Goal: Information Seeking & Learning: Learn about a topic

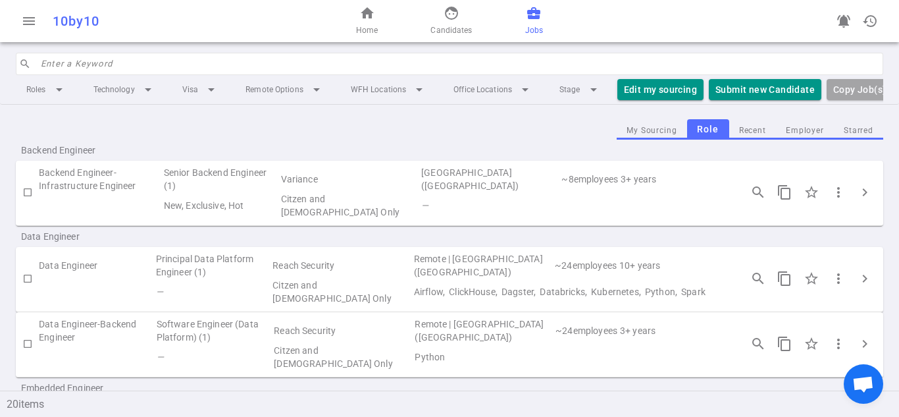
click at [506, 137] on div "My Sourcing Role Recent Employer Starred" at bounding box center [449, 129] width 867 height 20
click at [497, 137] on div "My Sourcing Role Recent Employer Starred" at bounding box center [449, 129] width 867 height 20
click at [32, 22] on span "menu" at bounding box center [29, 21] width 16 height 16
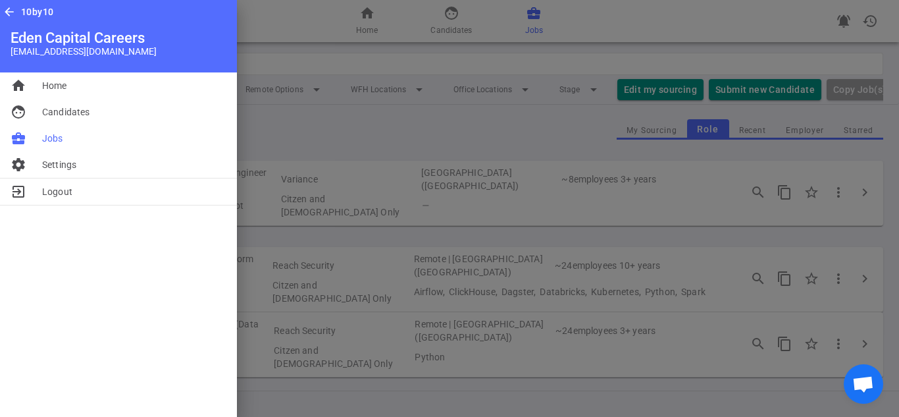
click at [315, 39] on div at bounding box center [449, 208] width 899 height 417
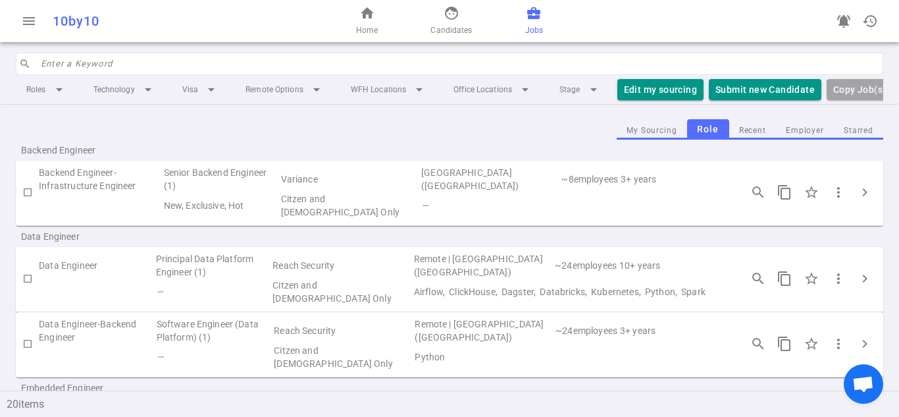
click at [221, 155] on div "Backend Engineer" at bounding box center [449, 150] width 867 height 21
click at [442, 16] on link "face Candidates" at bounding box center [450, 21] width 41 height 32
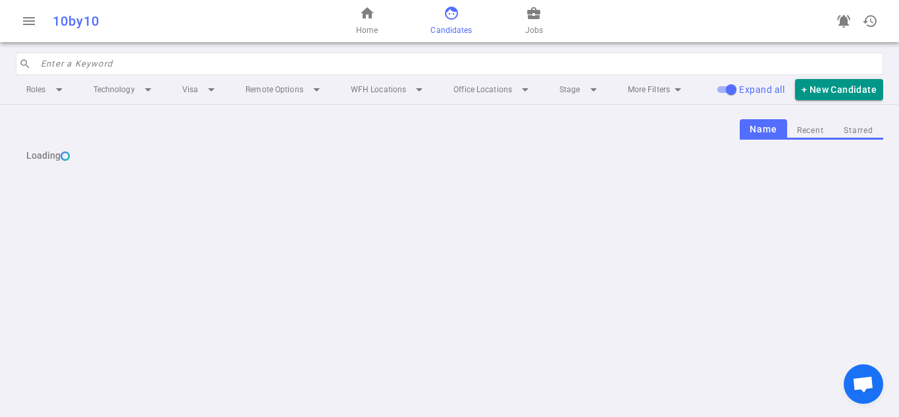
click at [440, 15] on link "face Candidates" at bounding box center [450, 21] width 41 height 32
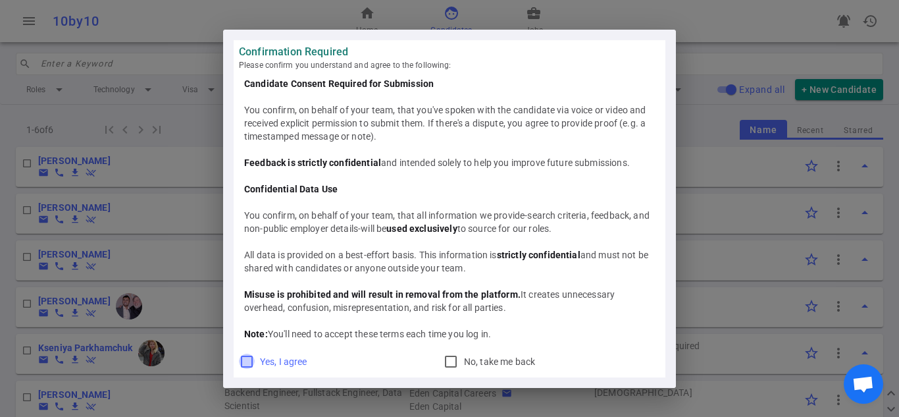
click at [245, 357] on input "Yes, I agree" at bounding box center [247, 361] width 16 height 16
checkbox input "true"
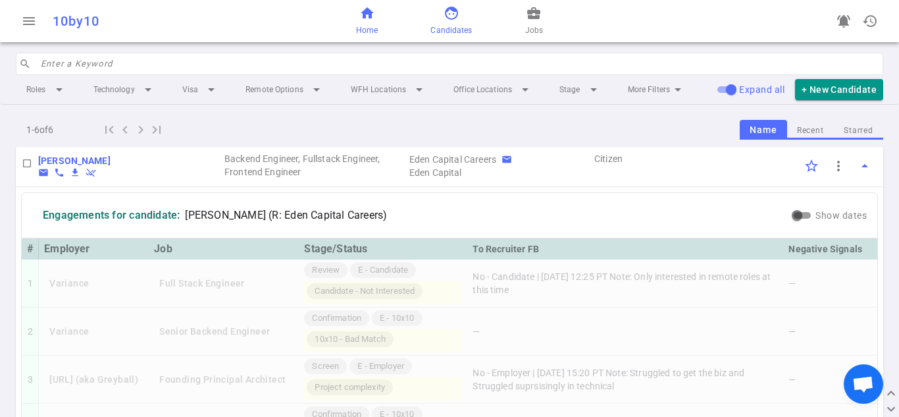
click at [378, 26] on span "Home" at bounding box center [367, 30] width 22 height 13
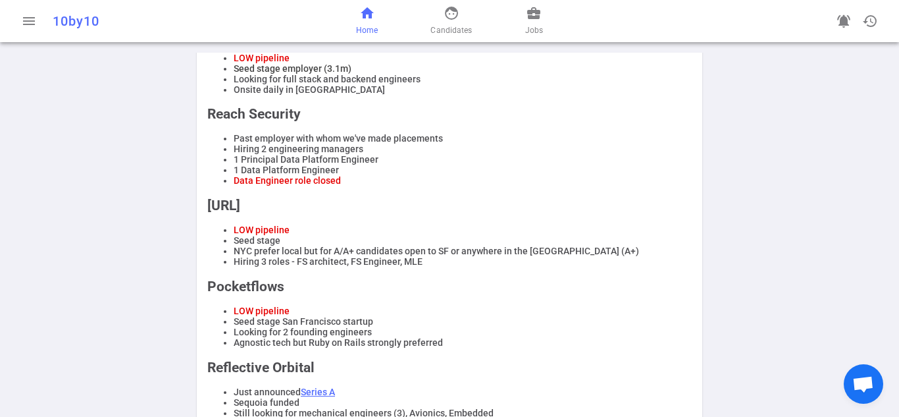
scroll to position [405, 0]
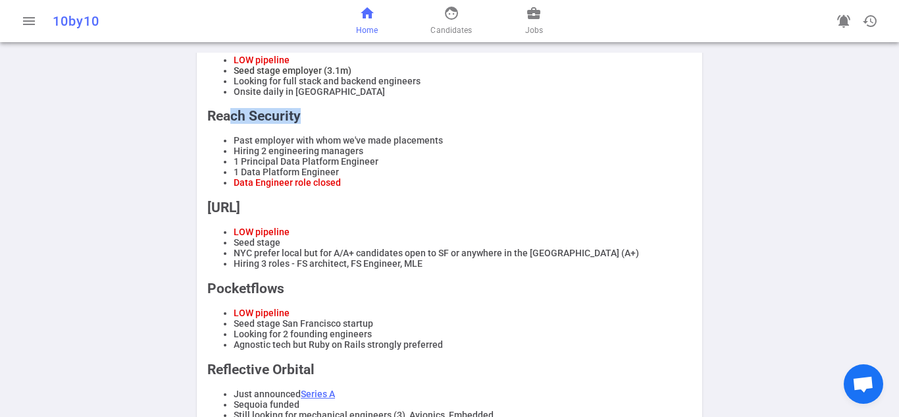
drag, startPoint x: 234, startPoint y: 132, endPoint x: 302, endPoint y: 128, distance: 67.9
click at [301, 124] on h2 "Reach Security" at bounding box center [449, 116] width 484 height 16
click at [278, 166] on li "1 Principal Data Platform Engineer" at bounding box center [463, 161] width 458 height 11
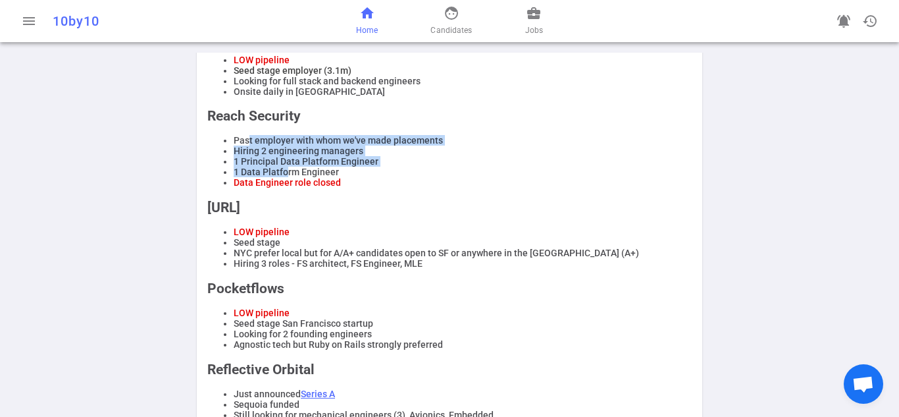
drag, startPoint x: 243, startPoint y: 156, endPoint x: 284, endPoint y: 186, distance: 50.3
click at [284, 186] on ul "Past employer with whom we've made placements Hiring 2 engineering managers 1 P…" at bounding box center [449, 161] width 484 height 53
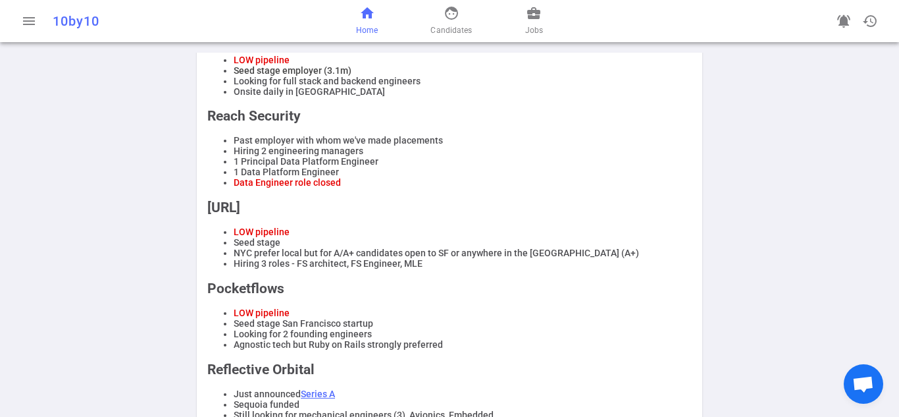
click at [330, 188] on span "Data Engineer role closed" at bounding box center [287, 182] width 107 height 11
click at [238, 237] on span "LOW pipeline" at bounding box center [262, 231] width 56 height 11
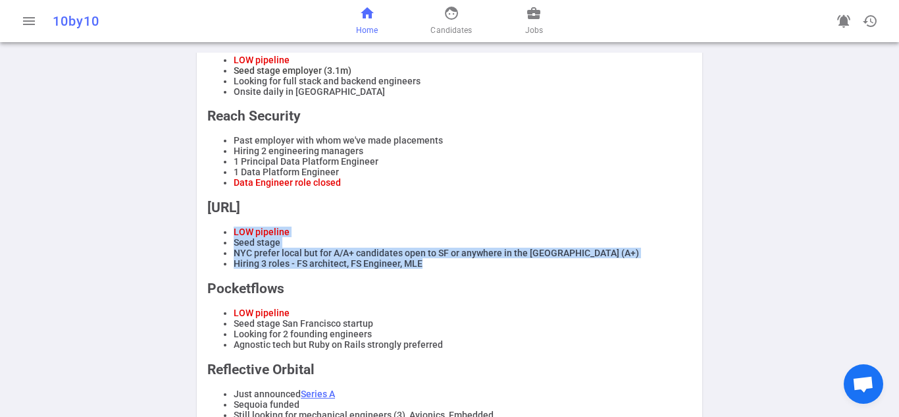
drag, startPoint x: 230, startPoint y: 242, endPoint x: 499, endPoint y: 287, distance: 273.0
click at [499, 287] on div "REMINDERS Reposting jobs is strictly prohibited. DO NOT ask candidates' compens…" at bounding box center [449, 187] width 484 height 809
click at [501, 269] on li "Hiring 3 roles - FS architect, FS Engineer, MLE" at bounding box center [463, 263] width 458 height 11
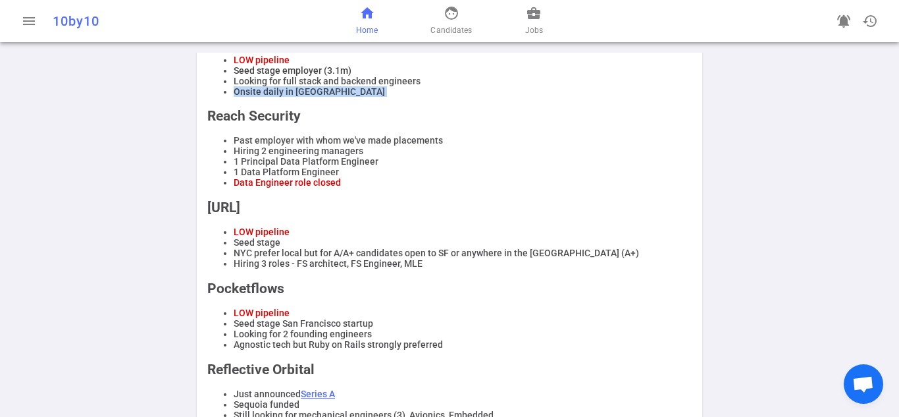
drag, startPoint x: 220, startPoint y: 109, endPoint x: 200, endPoint y: 134, distance: 31.9
click at [202, 134] on div "REMINDERS Reposting jobs is strictly prohibited. DO NOT ask candidates' compens…" at bounding box center [449, 187] width 495 height 809
click at [424, 295] on div "REMINDERS Reposting jobs is strictly prohibited. DO NOT ask candidates' compens…" at bounding box center [449, 187] width 484 height 809
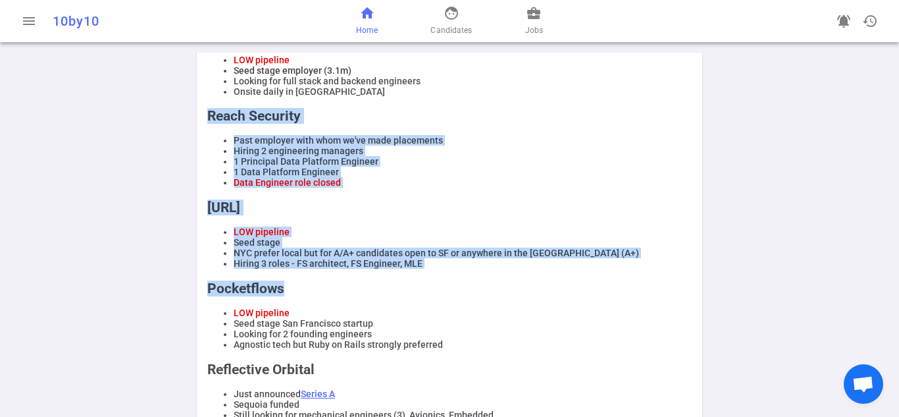
drag, startPoint x: 434, startPoint y: 294, endPoint x: 155, endPoint y: 116, distance: 330.2
click at [155, 116] on div "Your todo list Please click on the job icon above and then click on the "Edit M…" at bounding box center [449, 137] width 899 height 978
click at [158, 122] on div "Your todo list Please click on the job icon above and then click on the "Edit M…" at bounding box center [449, 137] width 899 height 978
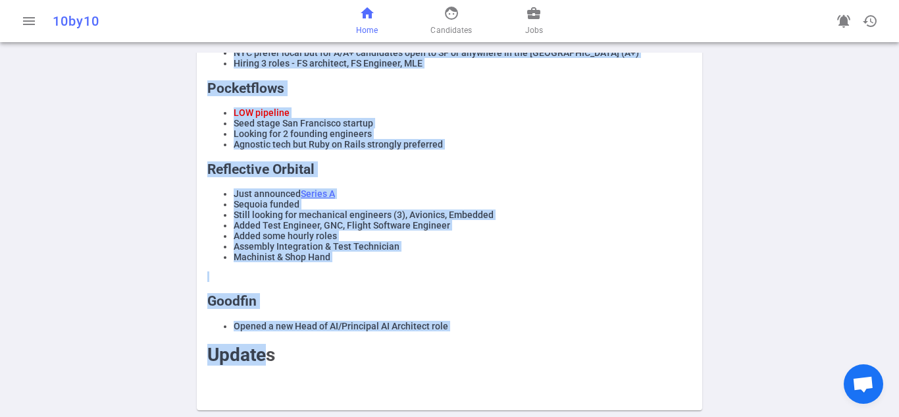
drag, startPoint x: 211, startPoint y: 257, endPoint x: 414, endPoint y: 224, distance: 206.0
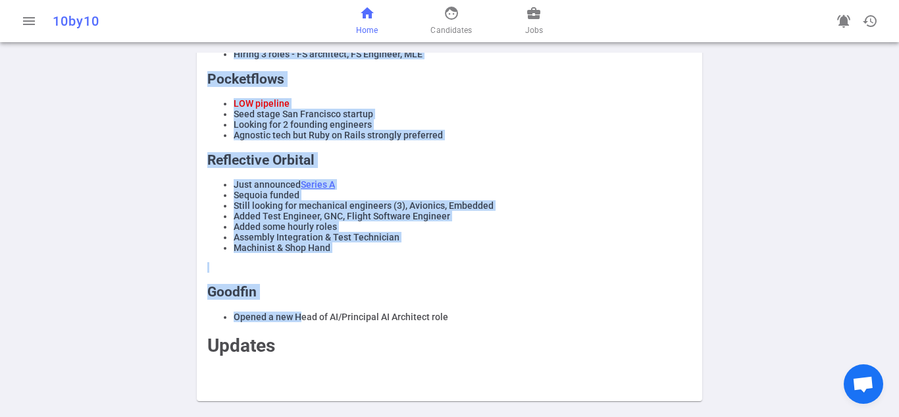
click at [415, 211] on li "Still looking for mechanical engineers (3), Avionics, Embedded" at bounding box center [463, 205] width 458 height 11
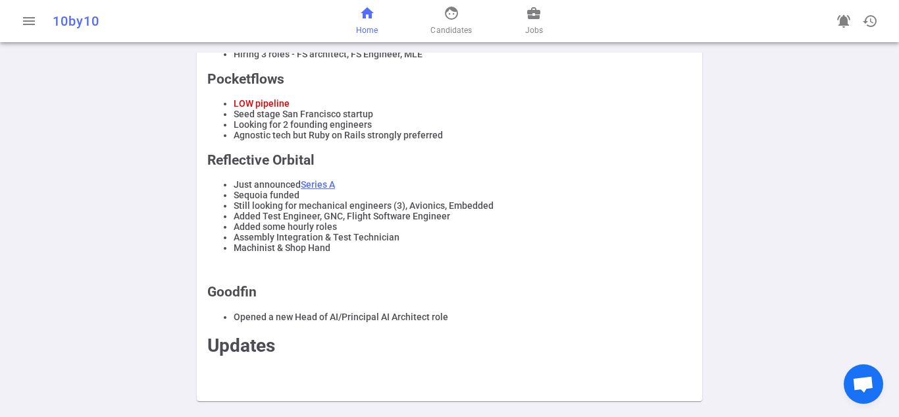
click at [513, 242] on li "Assembly Integration & Test Technician" at bounding box center [463, 237] width 458 height 11
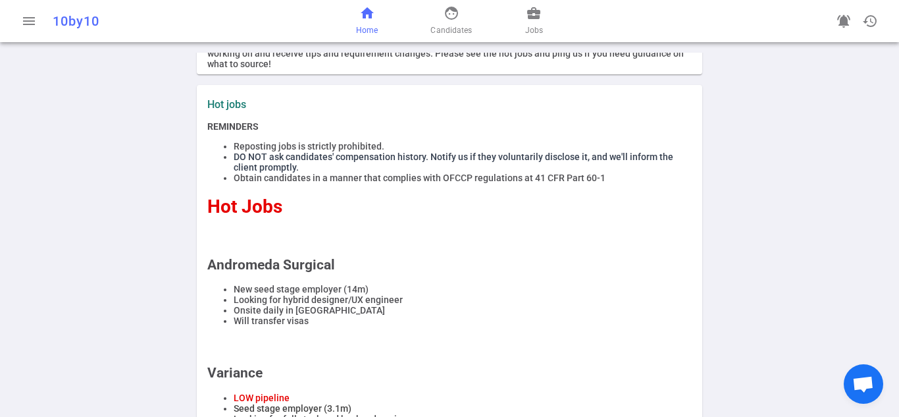
scroll to position [0, 0]
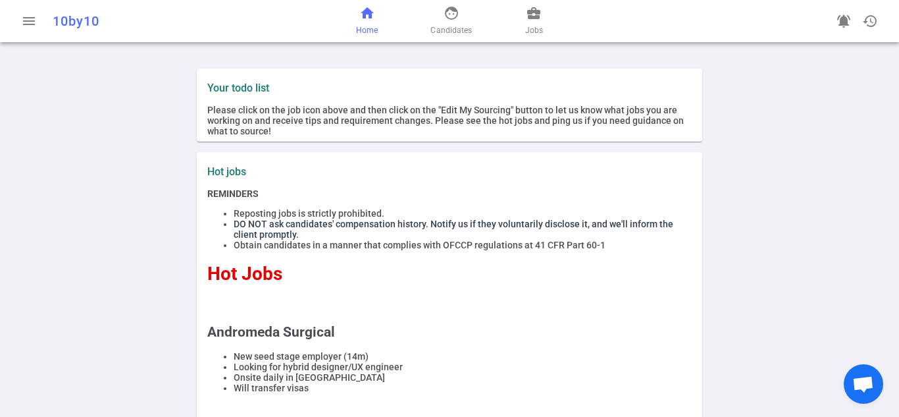
click at [602, 216] on li "Reposting jobs is strictly prohibited." at bounding box center [463, 213] width 458 height 11
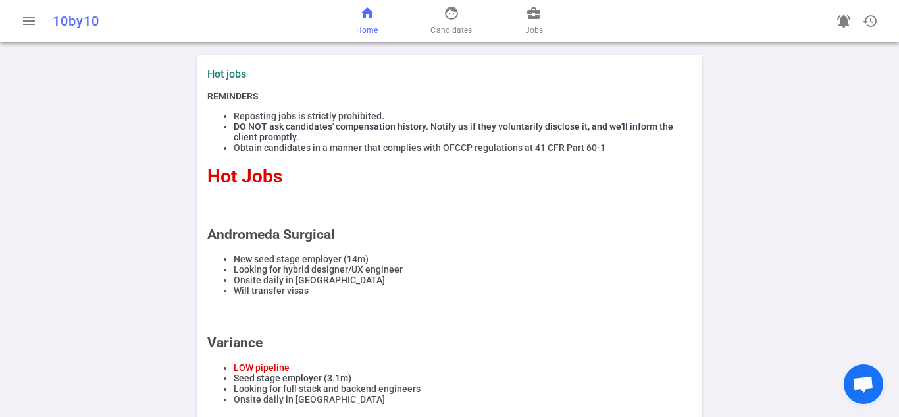
scroll to position [103, 0]
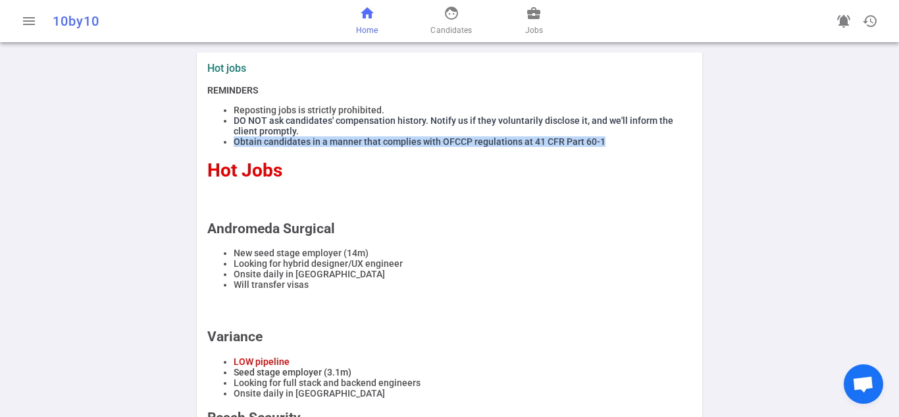
drag, startPoint x: 232, startPoint y: 145, endPoint x: 617, endPoint y: 150, distance: 385.0
click at [617, 147] on li "Obtain candidates in a manner that complies with OFCCP regulations at 41 CFR Pa…" at bounding box center [463, 141] width 458 height 11
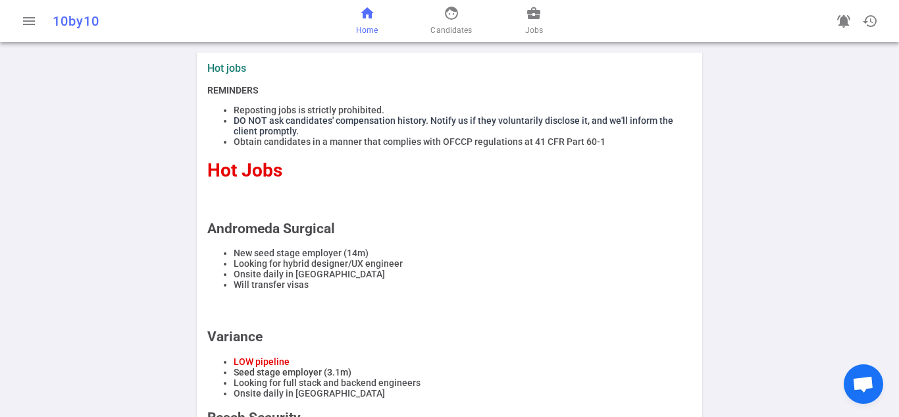
click at [467, 209] on h2 at bounding box center [449, 201] width 484 height 16
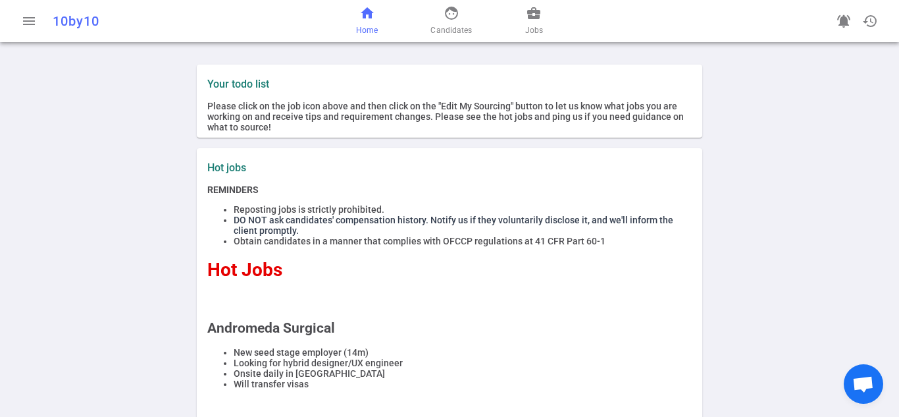
scroll to position [0, 0]
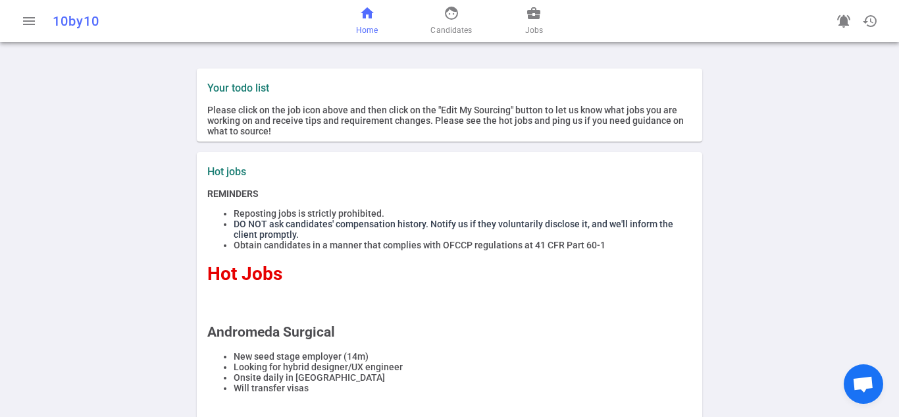
click at [26, 32] on button "menu" at bounding box center [29, 21] width 26 height 26
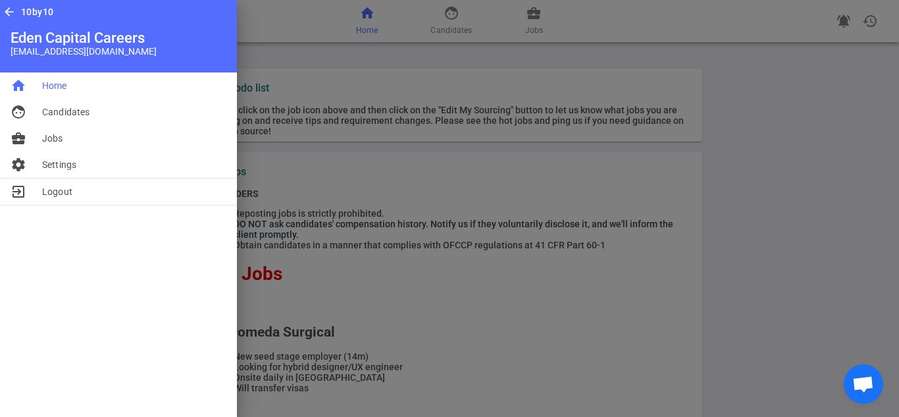
click at [340, 169] on div at bounding box center [449, 208] width 899 height 417
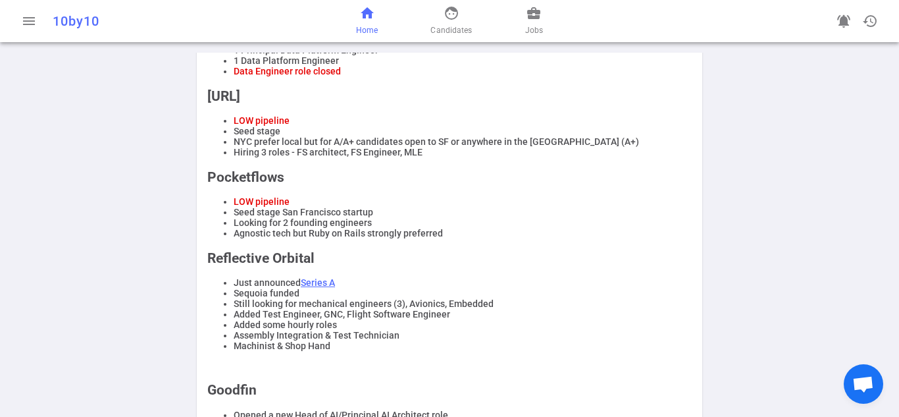
scroll to position [565, 0]
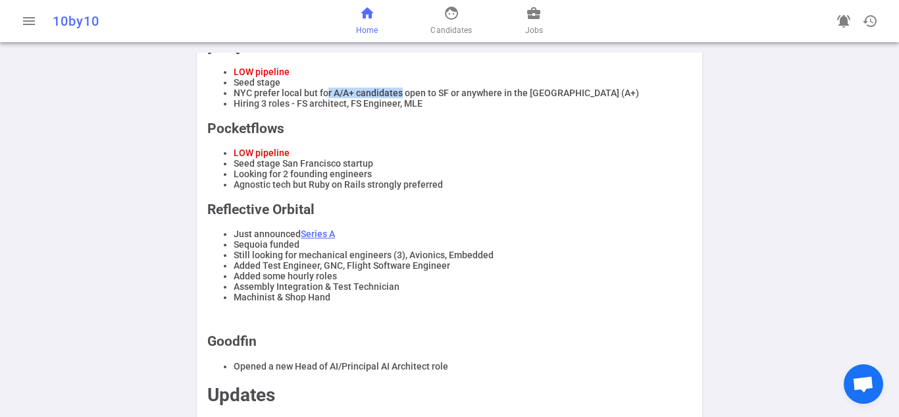
drag, startPoint x: 324, startPoint y: 115, endPoint x: 396, endPoint y: 111, distance: 72.5
click at [396, 98] on li "NYC prefer local but for A/A+ candidates open to SF or anywhere in the [GEOGRAP…" at bounding box center [463, 93] width 458 height 11
drag, startPoint x: 339, startPoint y: 251, endPoint x: 295, endPoint y: 258, distance: 44.0
click at [295, 258] on div "REMINDERS Reposting jobs is strictly prohibited. DO NOT ask candidates' compens…" at bounding box center [449, 28] width 484 height 809
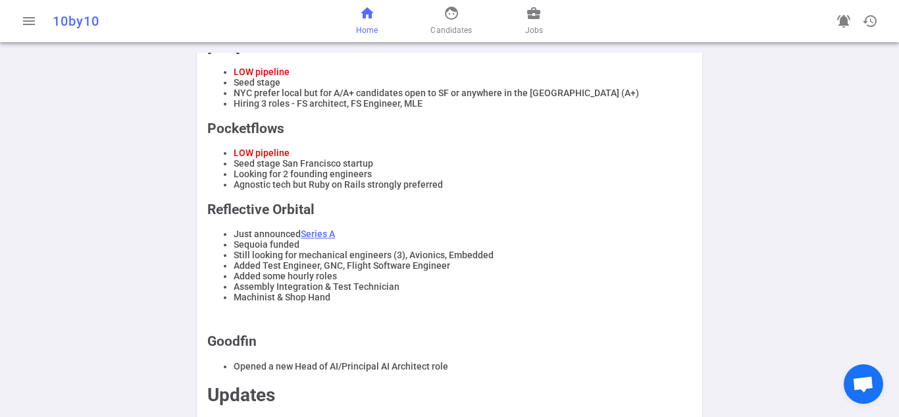
click at [491, 190] on li "Agnostic tech but Ruby on Rails strongly preferred" at bounding box center [463, 184] width 458 height 11
click at [429, 260] on li "Still looking for mechanical engineers (3), Avionics, Embedded" at bounding box center [463, 254] width 458 height 11
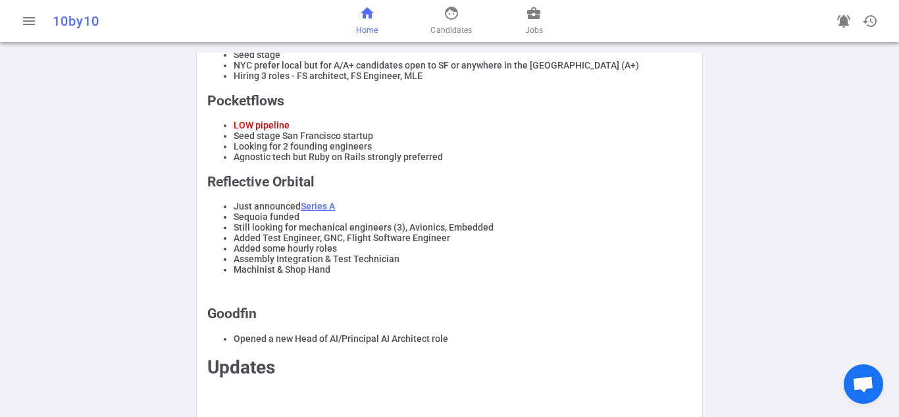
scroll to position [590, 0]
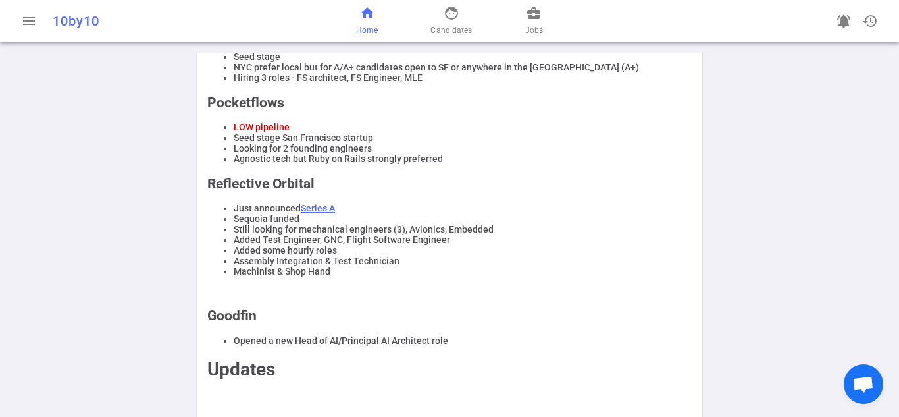
click at [354, 220] on div "REMINDERS Reposting jobs is strictly prohibited. DO NOT ask candidates' compens…" at bounding box center [449, 2] width 484 height 809
click at [369, 222] on div "REMINDERS Reposting jobs is strictly prohibited. DO NOT ask candidates' compens…" at bounding box center [449, 2] width 484 height 809
